Goal: Information Seeking & Learning: Find specific fact

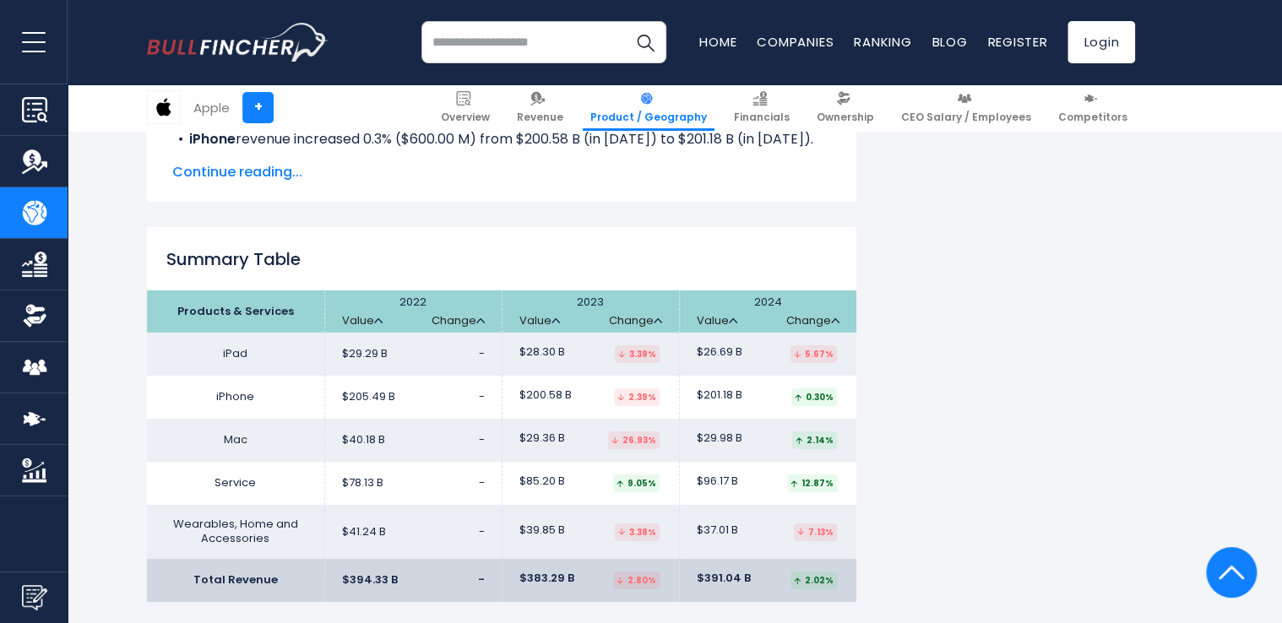
scroll to position [2648, 0]
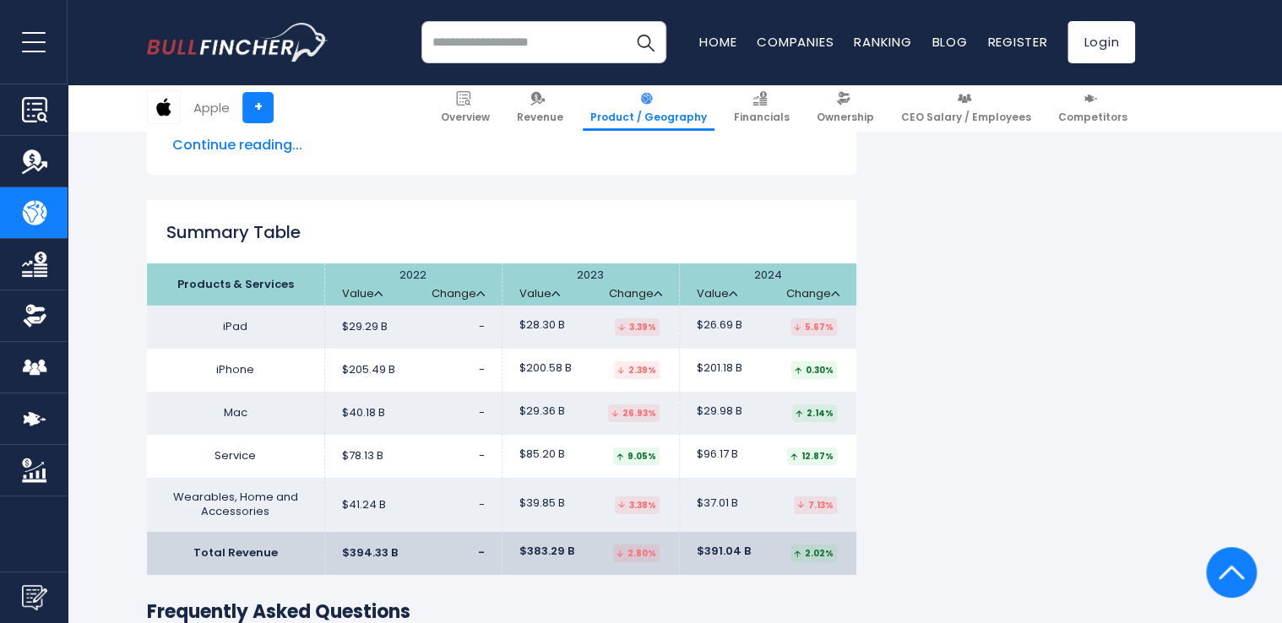
scroll to position [2645, 0]
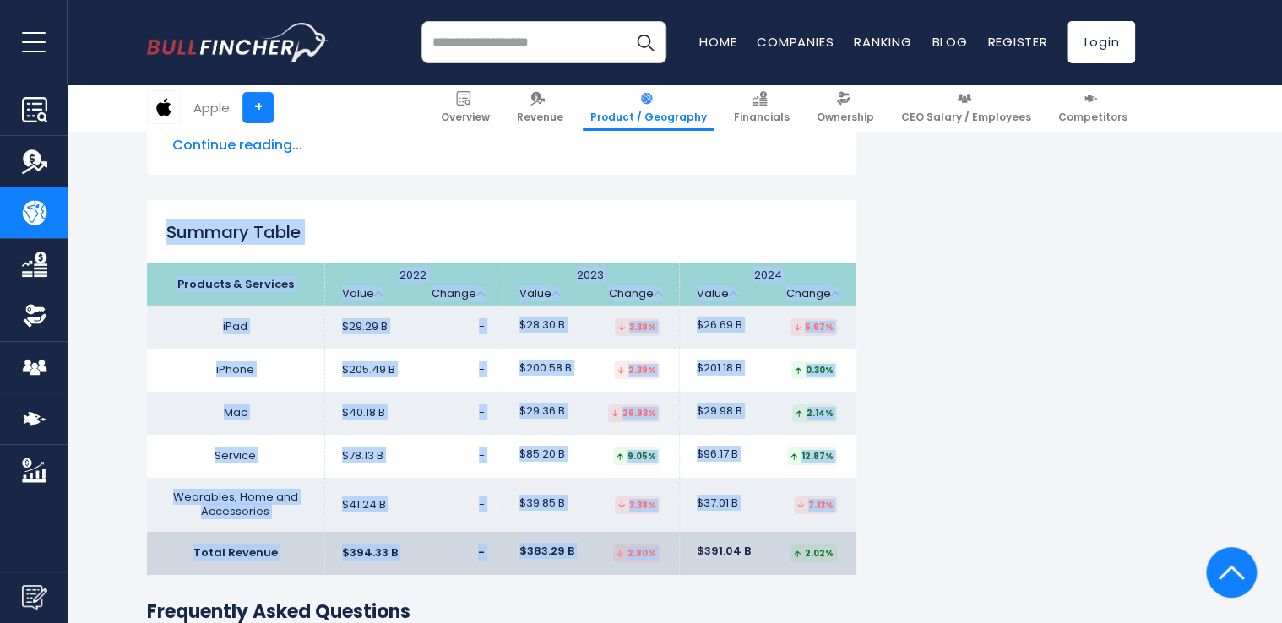
drag, startPoint x: 166, startPoint y: 184, endPoint x: 752, endPoint y: 515, distance: 673.1
click at [752, 515] on div "Summary Table Products & Services 2022 Value Change Value Change Value Change i…" at bounding box center [501, 387] width 709 height 375
copy div "Summary Table Products & Services 2022 Value Change 2023 Value Change 2024 Valu…"
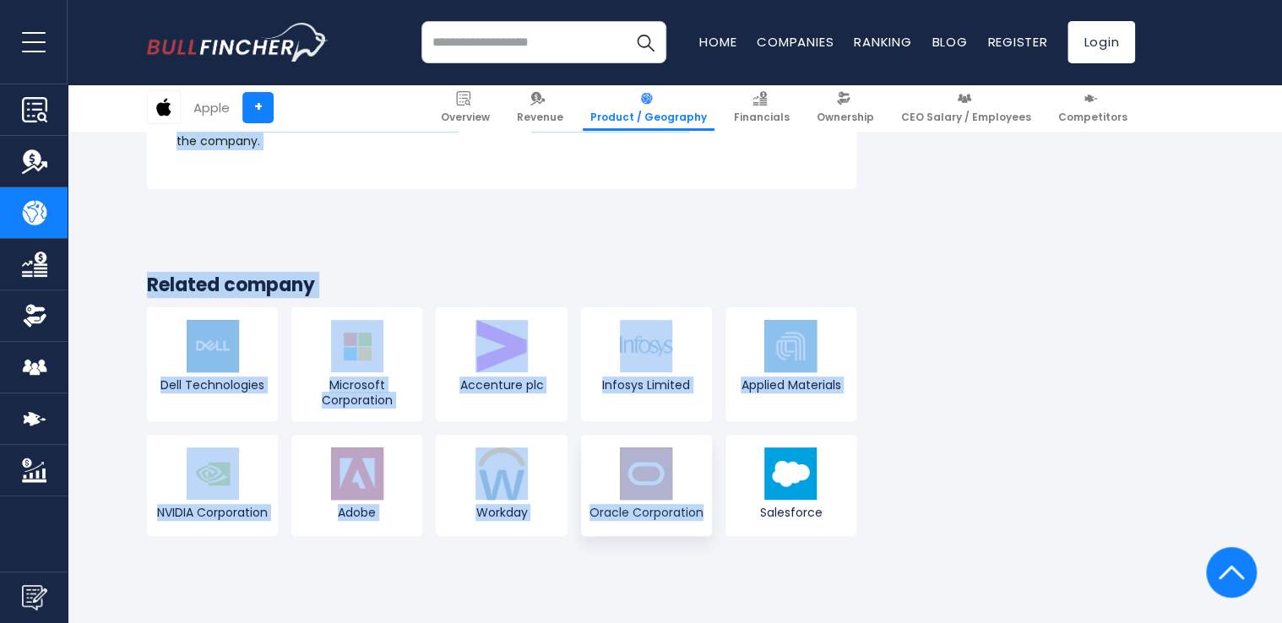
scroll to position [3344, 0]
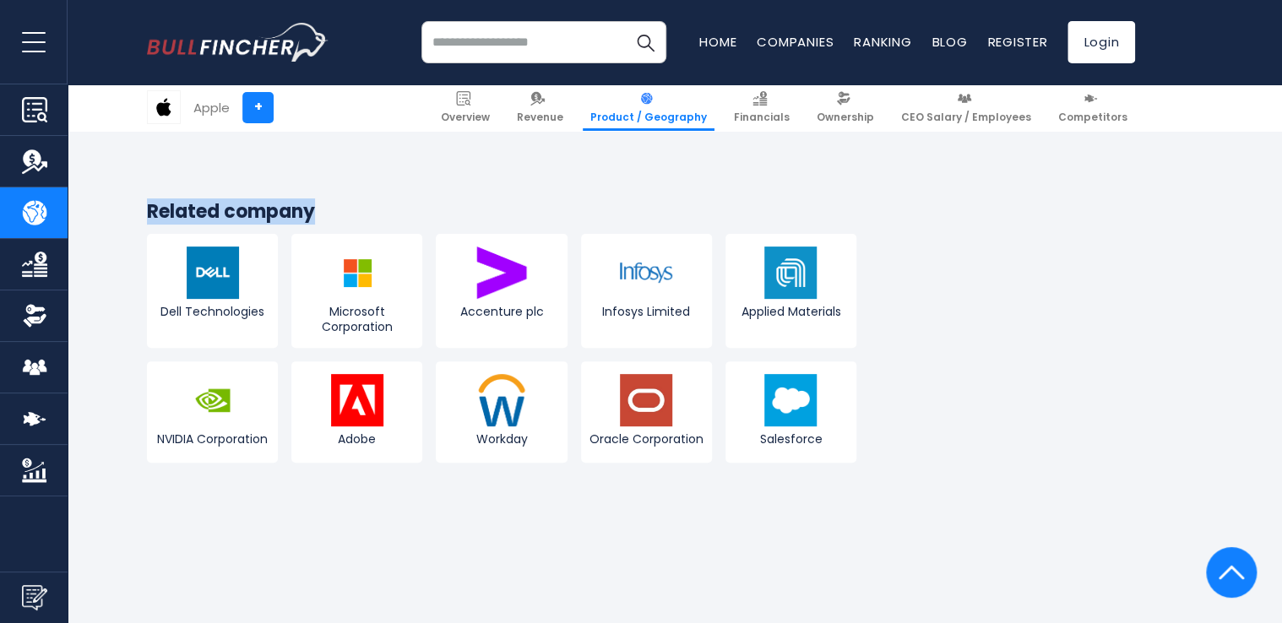
drag, startPoint x: 174, startPoint y: 184, endPoint x: 825, endPoint y: 173, distance: 651.2
copy div "Summary Table Products & Services (Percent Share) 2022 2023 2024 iPhone 52.11% …"
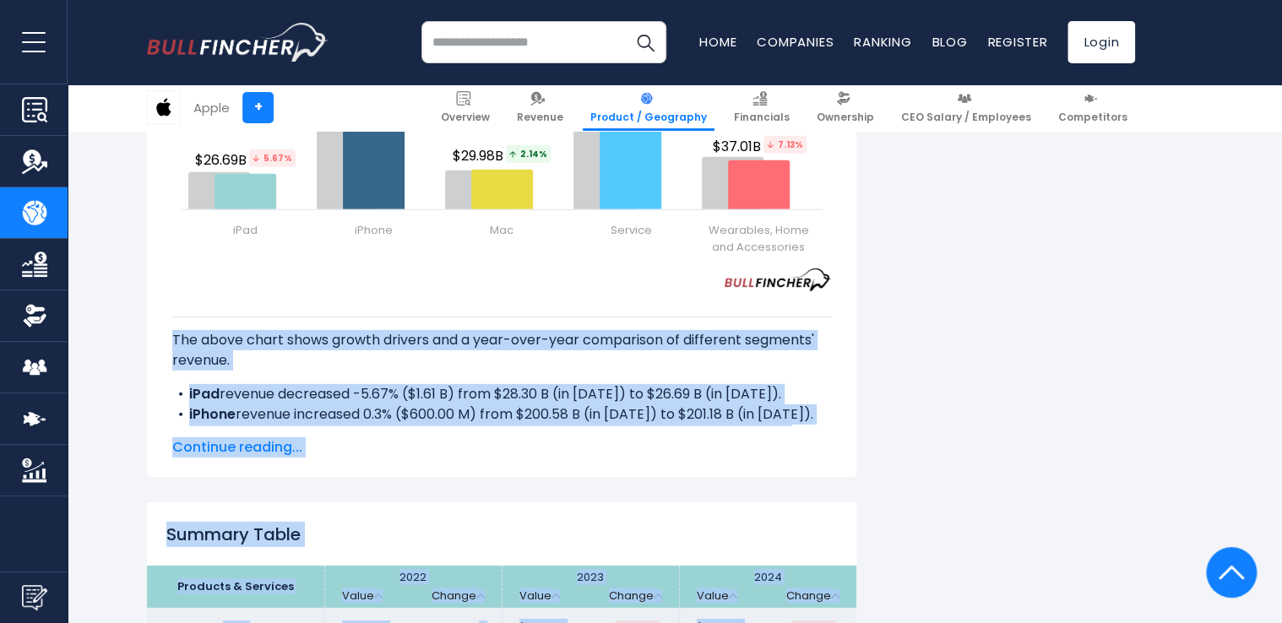
scroll to position [2342, 0]
